Goal: Task Accomplishment & Management: Use online tool/utility

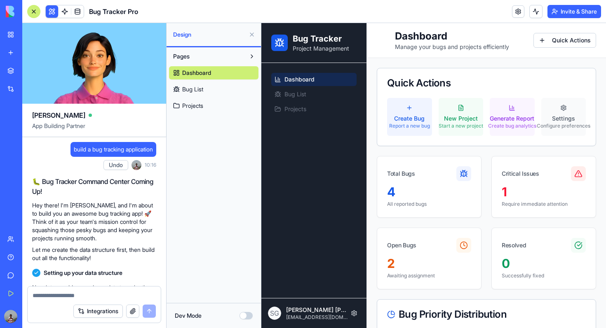
scroll to position [1889, 0]
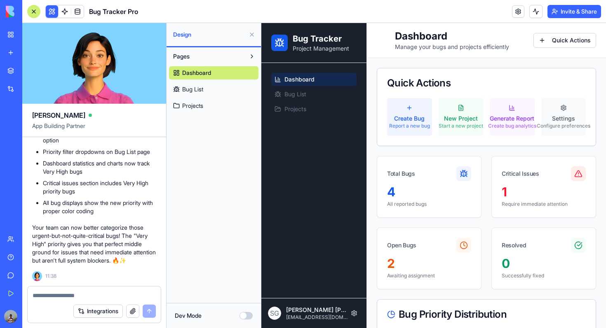
click at [250, 316] on button "Dev Mode" at bounding box center [245, 315] width 13 height 7
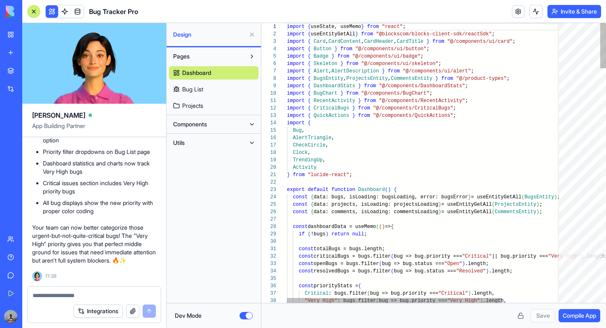
scroll to position [59, 0]
click at [245, 317] on button "Dev Mode" at bounding box center [245, 315] width 13 height 7
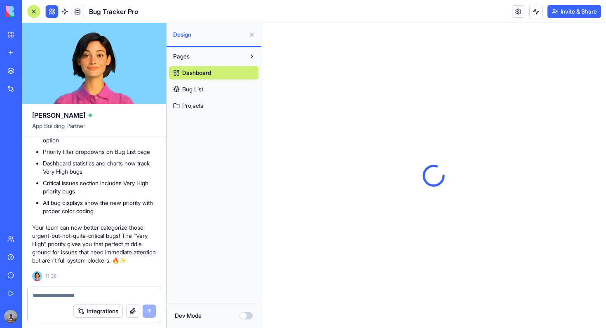
scroll to position [0, 0]
click at [253, 33] on button at bounding box center [251, 34] width 13 height 13
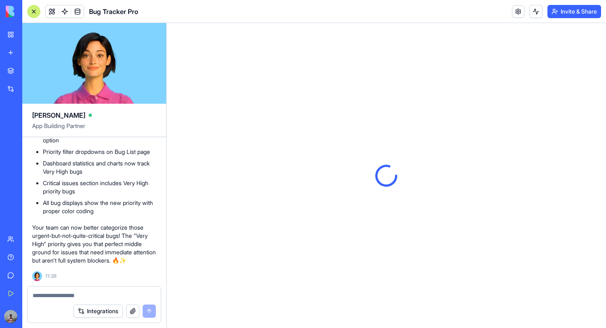
click at [33, 12] on div at bounding box center [33, 11] width 13 height 13
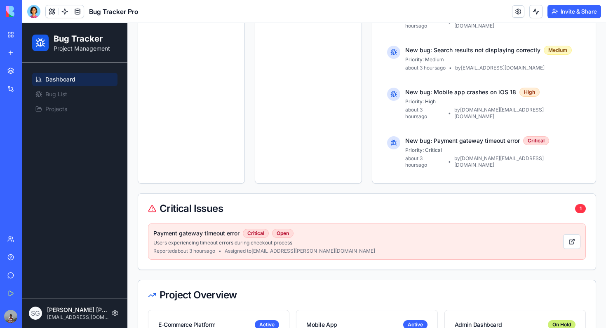
scroll to position [479, 0]
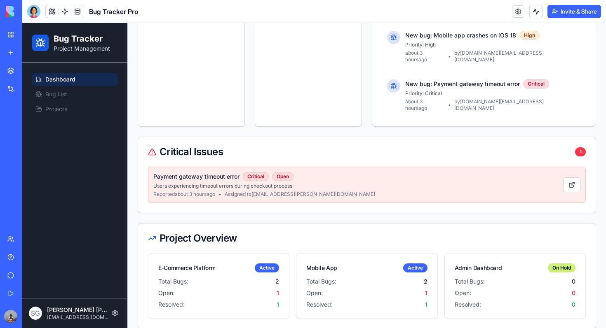
click at [303, 172] on div "Payment gateway timeout error Critical Open" at bounding box center [355, 176] width 405 height 9
click at [35, 17] on div at bounding box center [33, 11] width 13 height 13
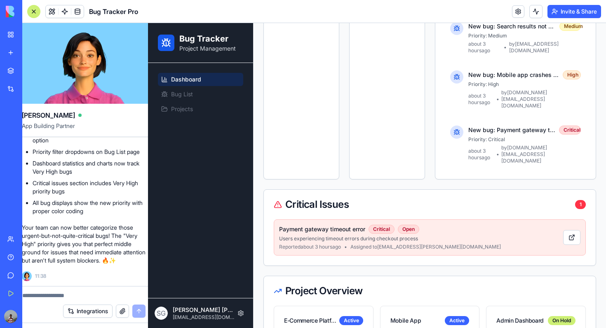
scroll to position [0, 0]
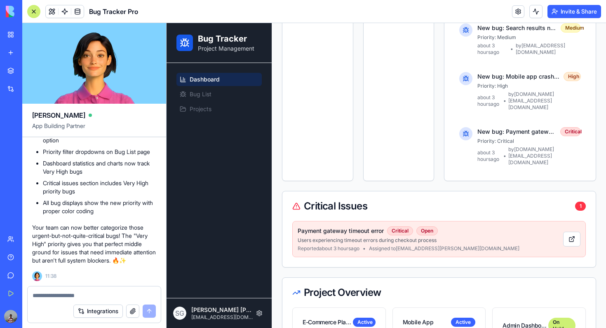
click at [35, 17] on div at bounding box center [33, 11] width 13 height 13
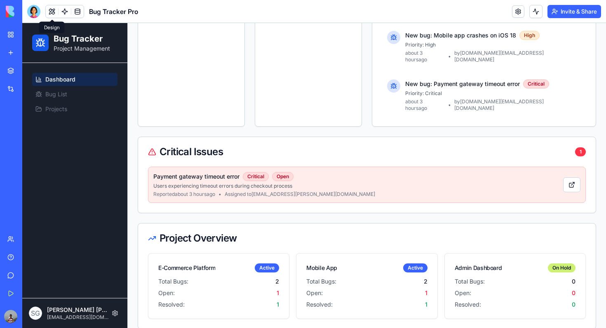
click at [48, 15] on button at bounding box center [52, 11] width 12 height 12
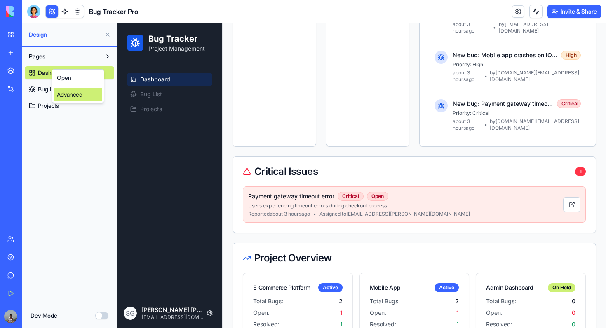
click at [71, 99] on div "Advanced" at bounding box center [78, 94] width 49 height 13
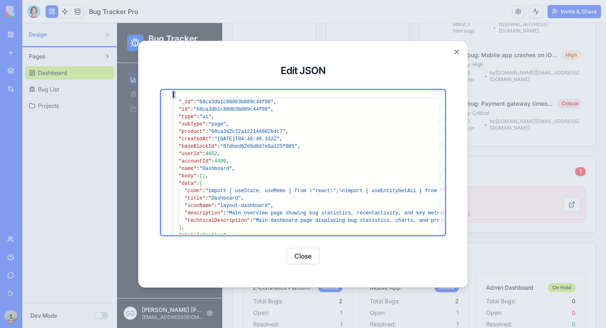
click at [459, 53] on button "Close" at bounding box center [456, 52] width 8 height 8
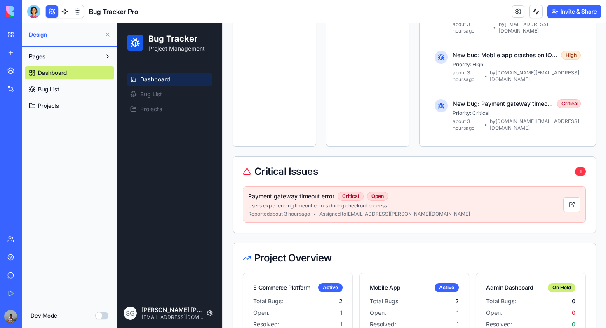
click at [107, 33] on button at bounding box center [107, 34] width 13 height 13
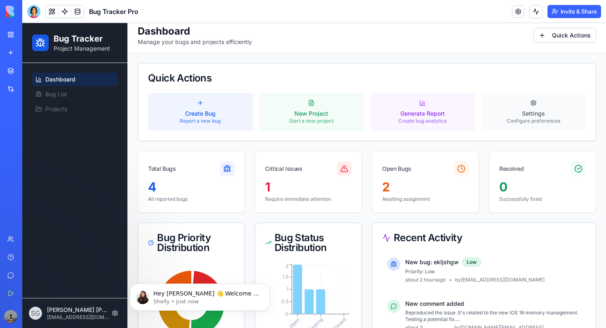
scroll to position [4, 0]
click at [191, 295] on p "Hey Shubham 👋 Welcome to Blocks 🙌 I'm here if you have any questions!" at bounding box center [206, 294] width 106 height 8
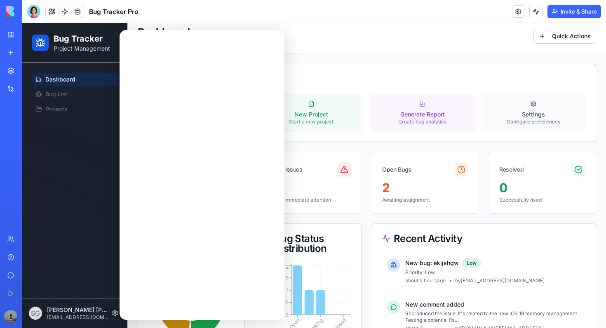
scroll to position [0, 0]
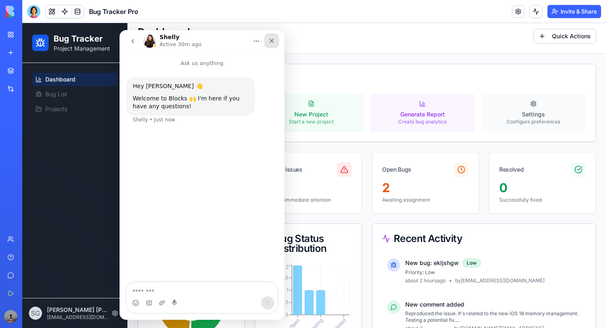
click at [273, 39] on icon "Close" at bounding box center [271, 41] width 5 height 5
